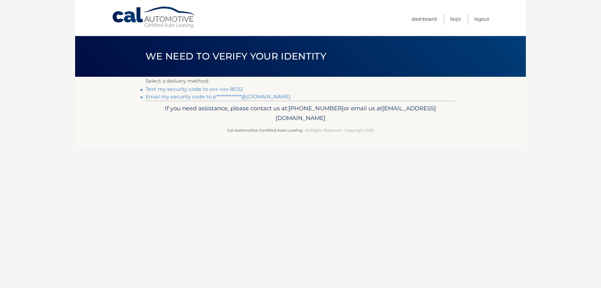
click at [218, 89] on link "Text my security code to xxx-xxx-8032" at bounding box center [194, 89] width 97 height 6
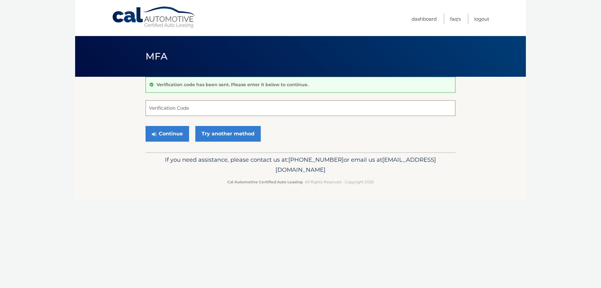
click at [199, 107] on input "Verification Code" at bounding box center [301, 108] width 310 height 16
type input "529306"
click at [146, 126] on button "Continue" at bounding box center [167, 134] width 43 height 16
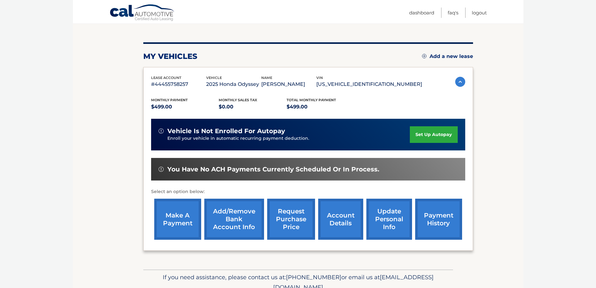
scroll to position [92, 0]
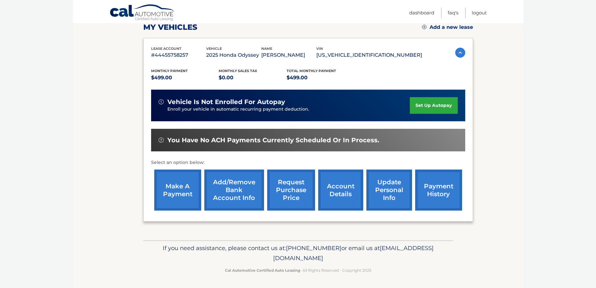
click at [184, 194] on link "make a payment" at bounding box center [177, 189] width 47 height 41
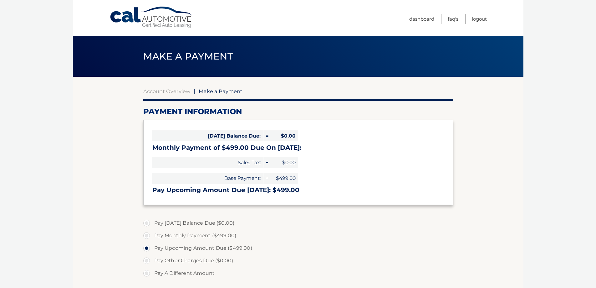
select select "ZmM1YWQ4NTMtZjAwOS00NDhlLTg1ZjAtOWRjNGNjNDZjNDk2"
click at [480, 20] on link "Logout" at bounding box center [479, 19] width 15 height 10
